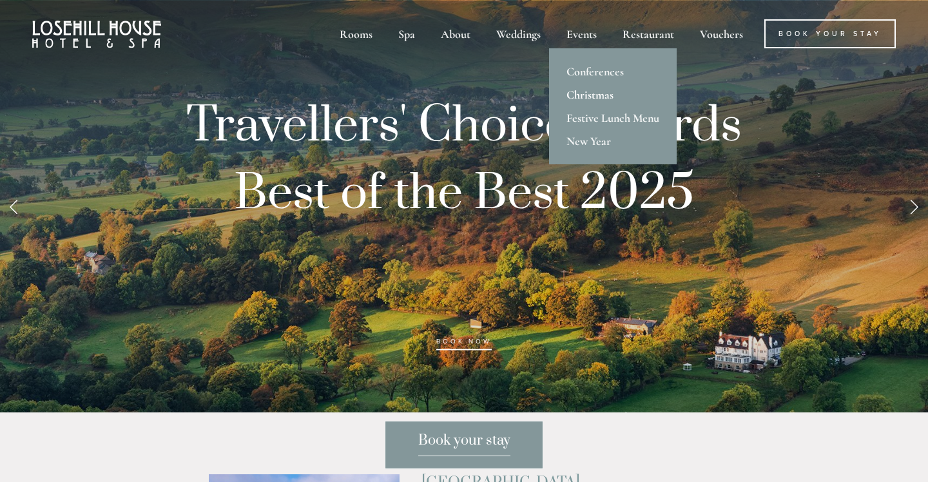
click at [585, 99] on link "Christmas" at bounding box center [613, 94] width 128 height 23
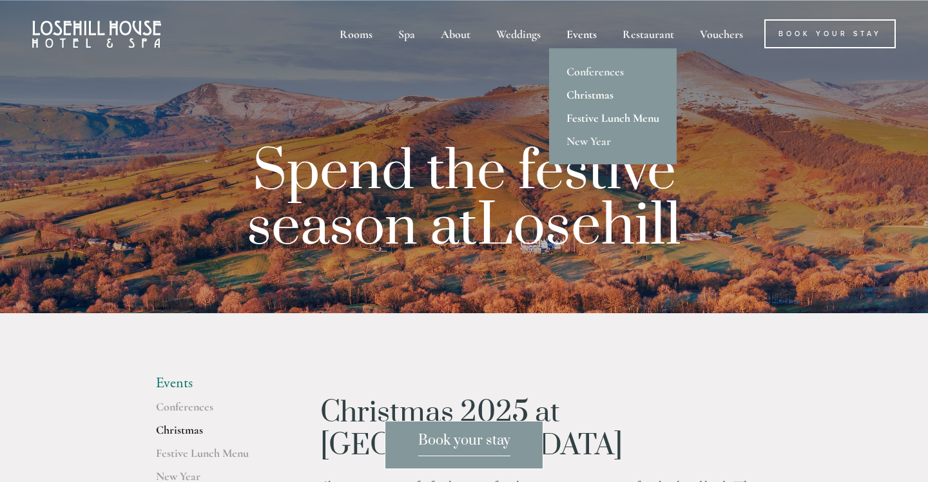
click at [584, 123] on link "Festive Lunch Menu" at bounding box center [613, 117] width 128 height 23
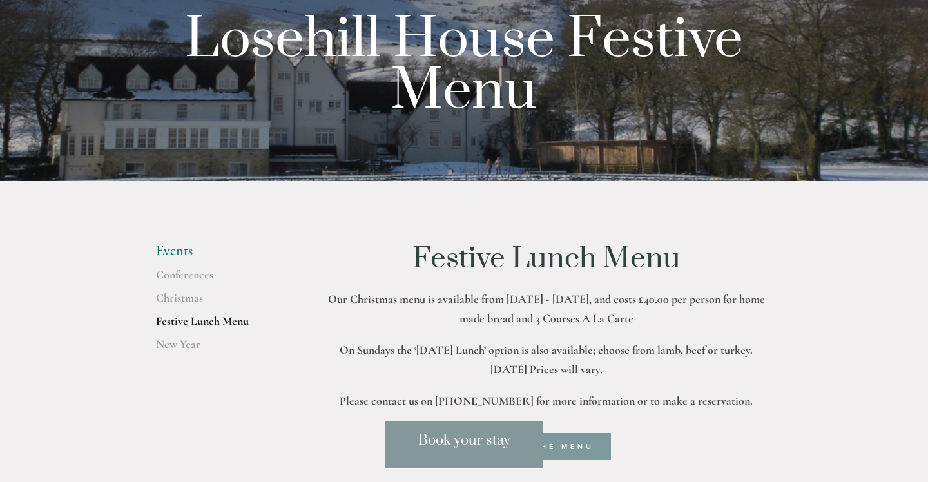
scroll to position [133, 0]
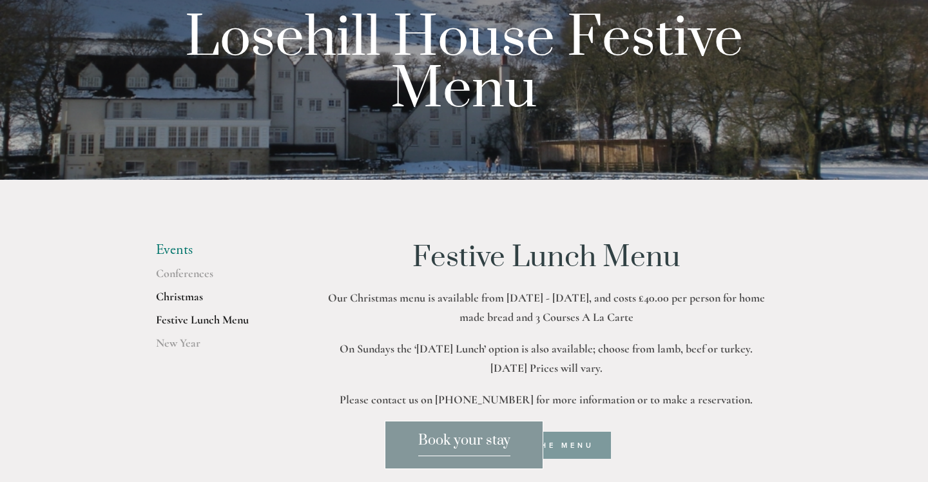
click at [174, 312] on link "Christmas" at bounding box center [217, 300] width 123 height 23
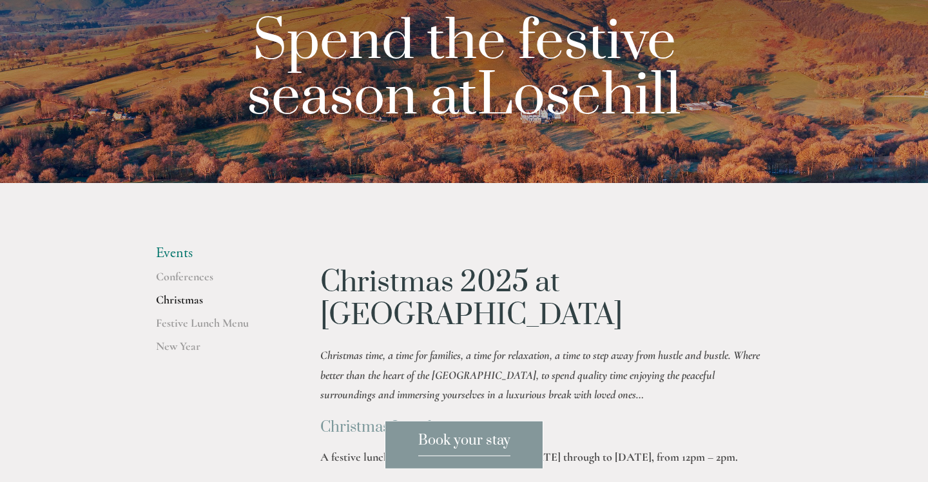
scroll to position [131, 0]
click at [184, 319] on link "Festive Lunch Menu" at bounding box center [217, 326] width 123 height 23
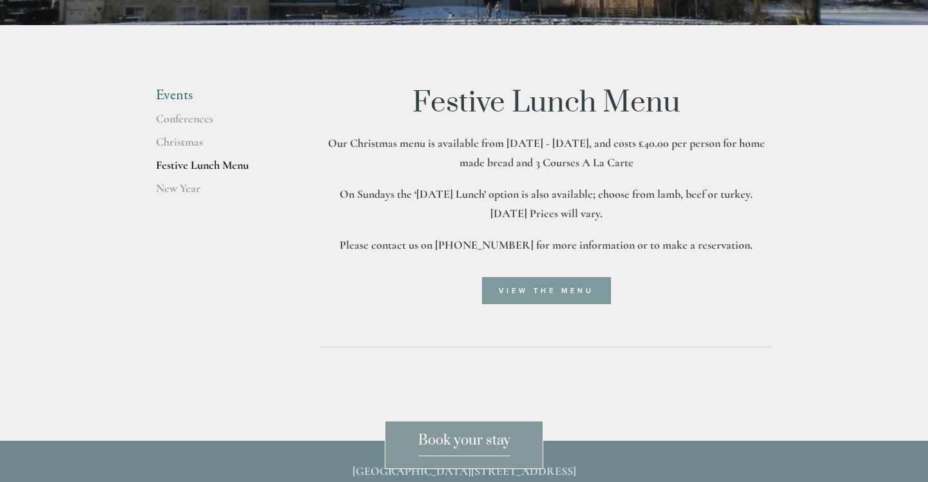
scroll to position [297, 0]
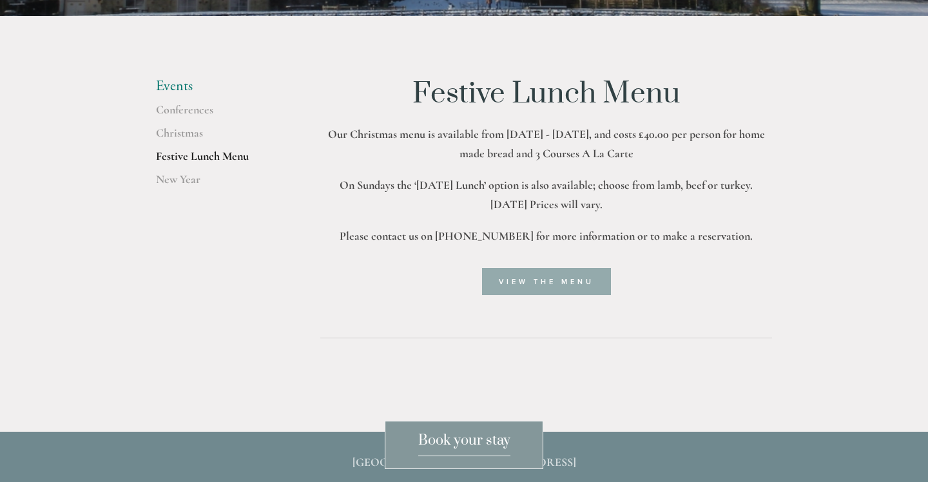
click at [508, 276] on link "View the menu" at bounding box center [546, 281] width 129 height 27
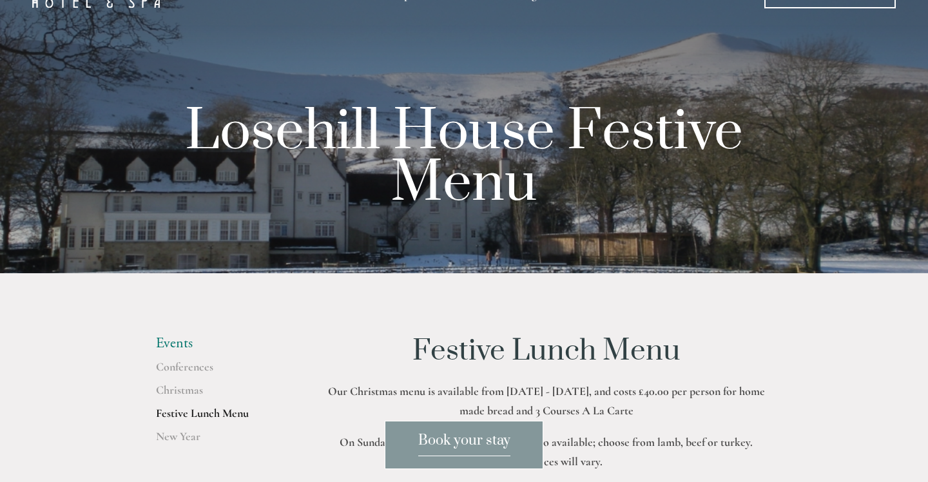
scroll to position [0, 0]
